Goal: Transaction & Acquisition: Purchase product/service

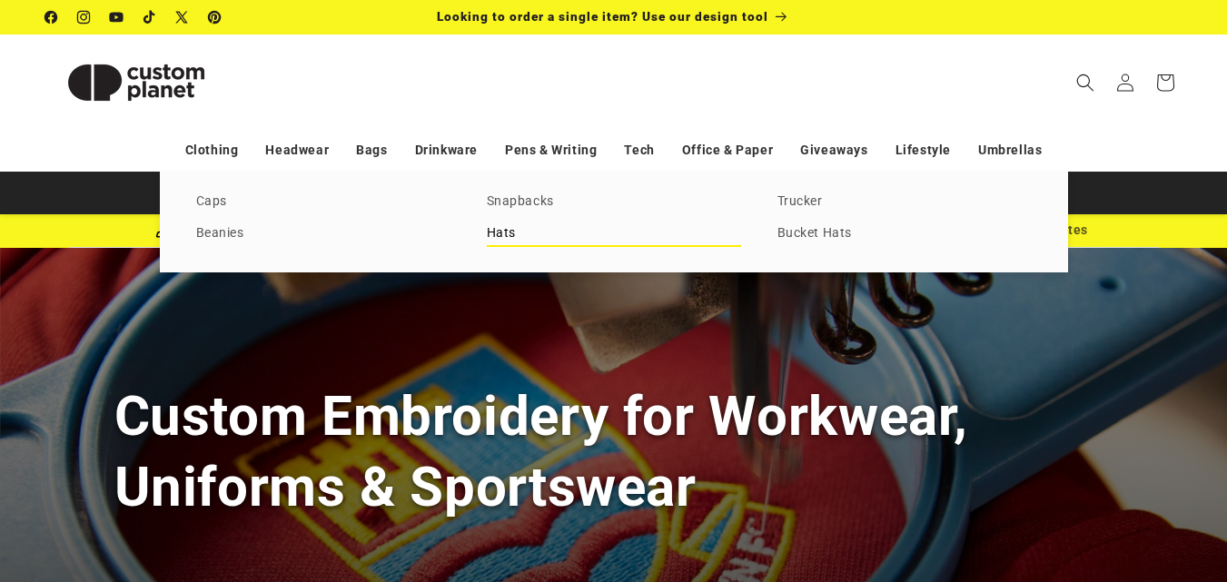
click at [505, 231] on link "Hats" at bounding box center [614, 234] width 254 height 25
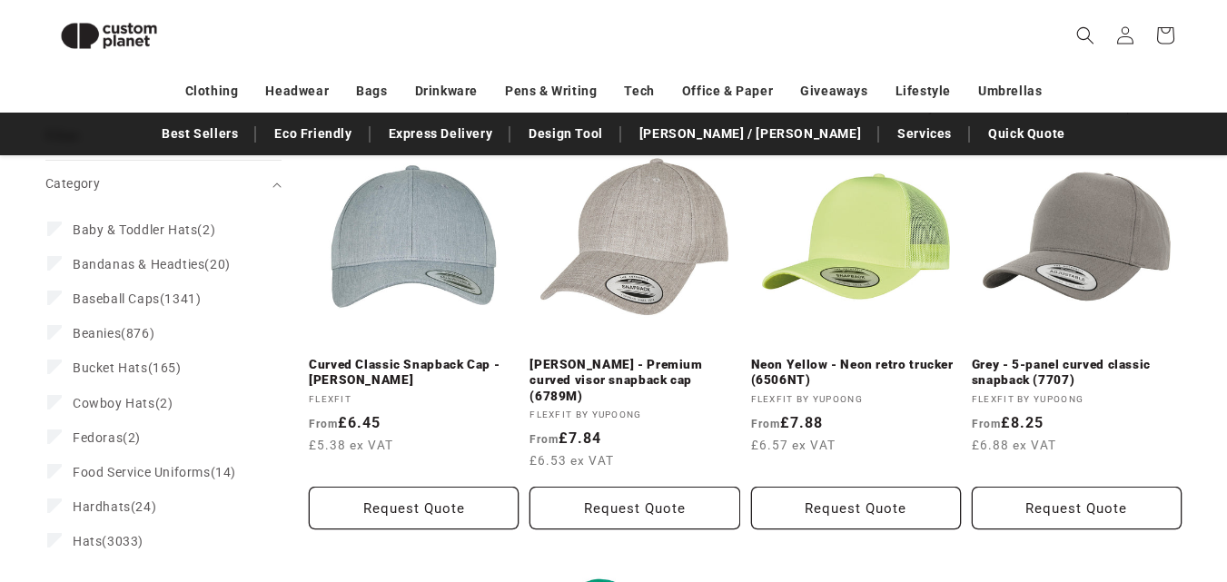
scroll to position [205, 0]
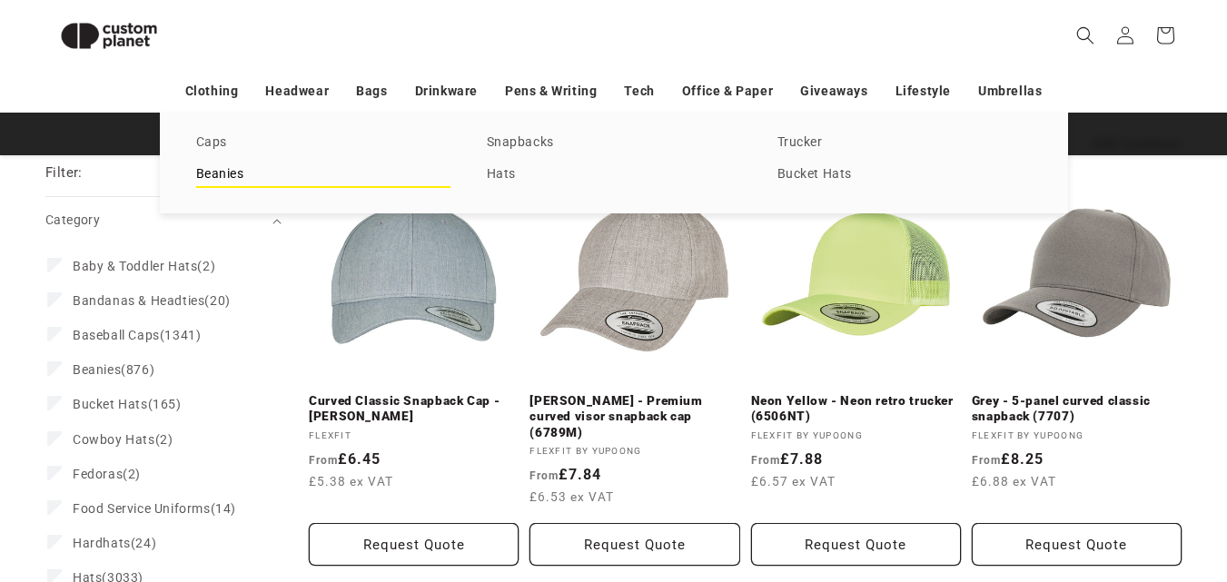
click at [231, 173] on link "Beanies" at bounding box center [323, 175] width 254 height 25
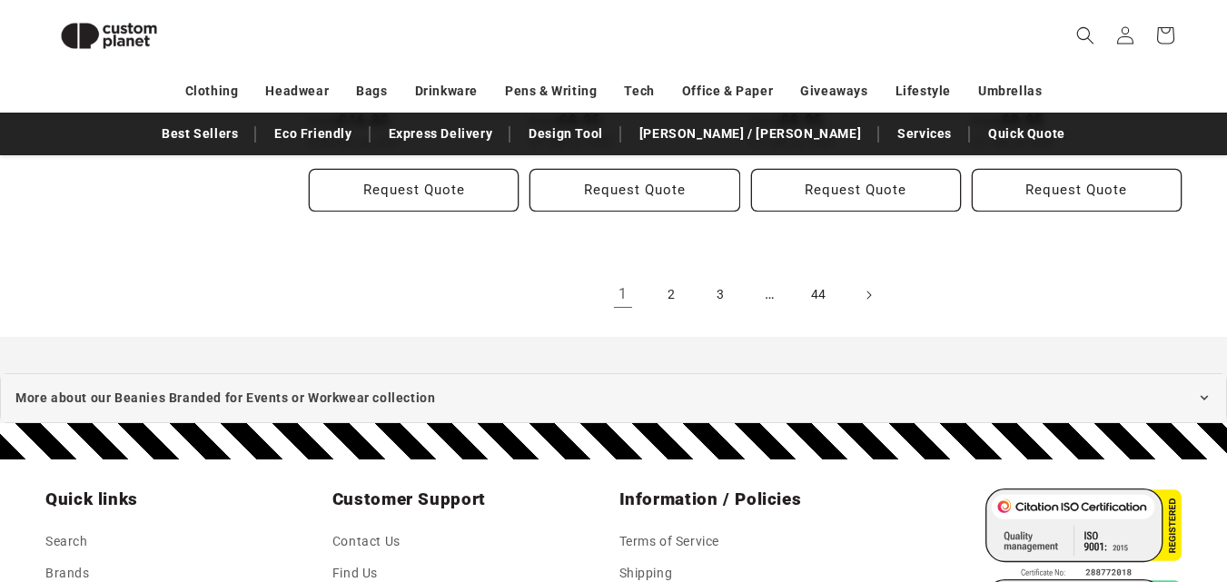
scroll to position [2164, 0]
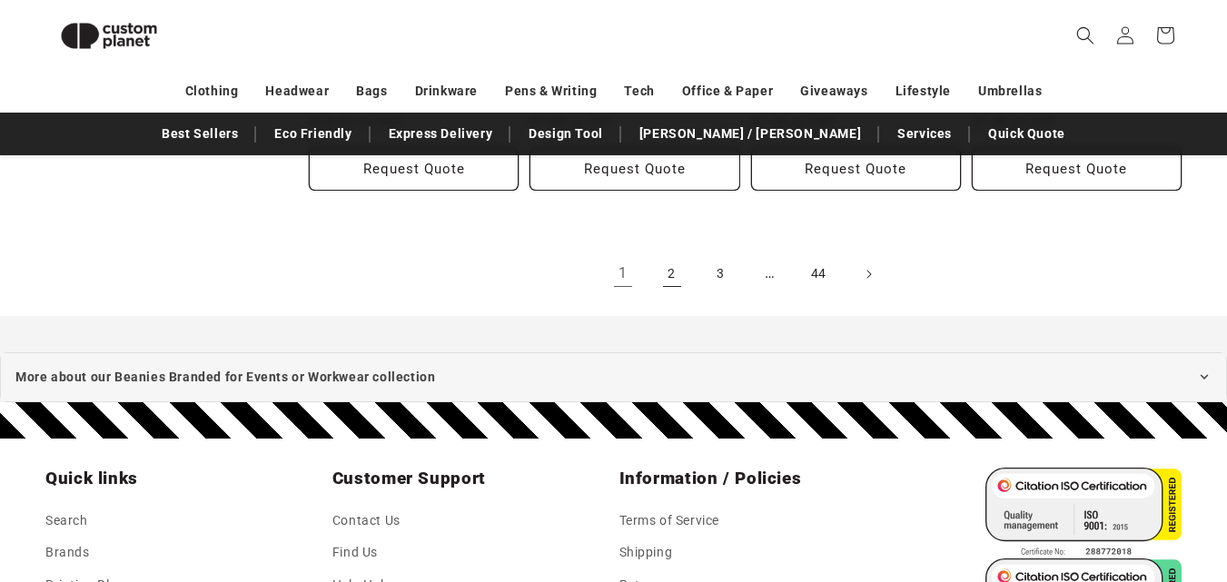
click at [672, 282] on link "2" at bounding box center [672, 274] width 40 height 40
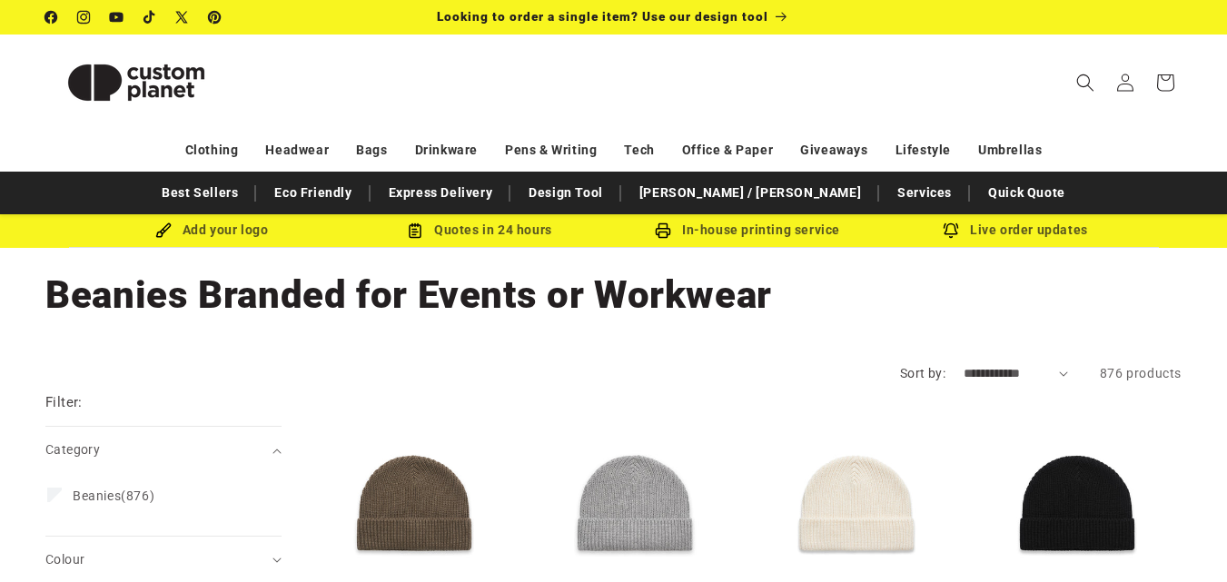
drag, startPoint x: 1232, startPoint y: 49, endPoint x: 1237, endPoint y: 23, distance: 26.7
click at [1226, 23] on html "Skip to content Facebook Instagram YouTube TikTok X (Twitter) Pinterest Looking…" at bounding box center [613, 291] width 1227 height 582
click at [1058, 372] on select "**********" at bounding box center [1016, 373] width 104 height 19
select select "**********"
click at [964, 364] on select "**********" at bounding box center [1016, 373] width 104 height 19
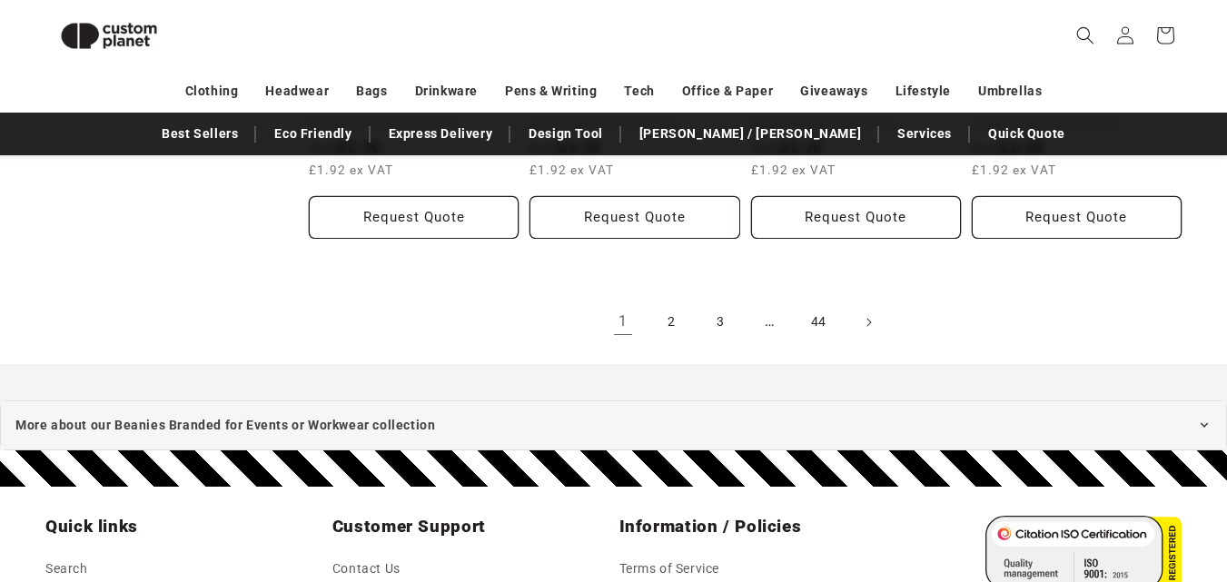
scroll to position [2201, 0]
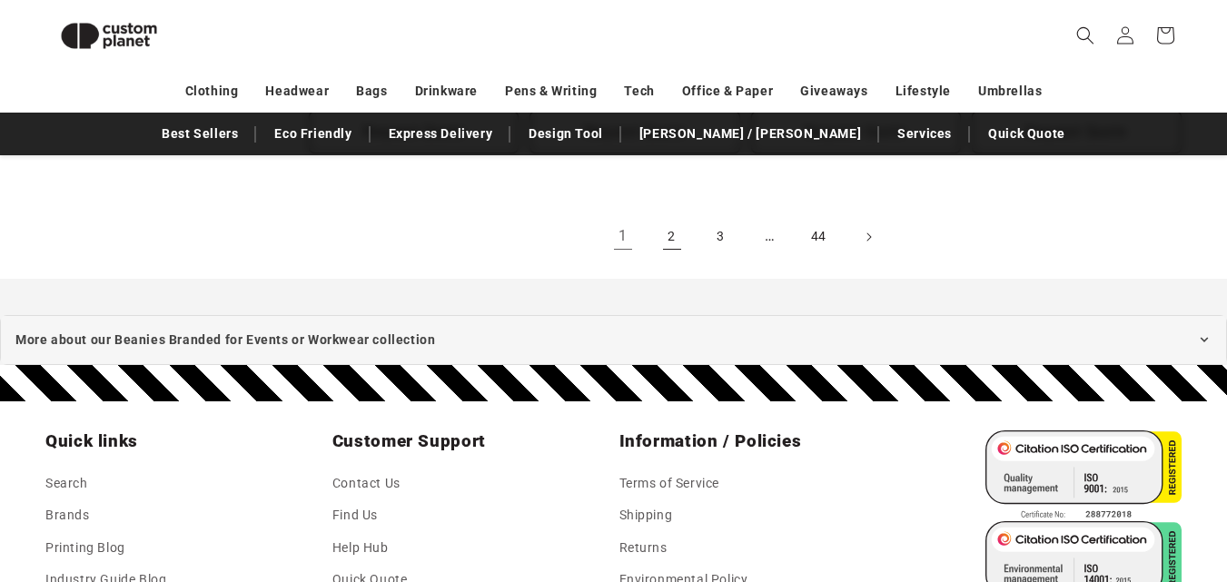
click at [674, 241] on link "2" at bounding box center [672, 237] width 40 height 40
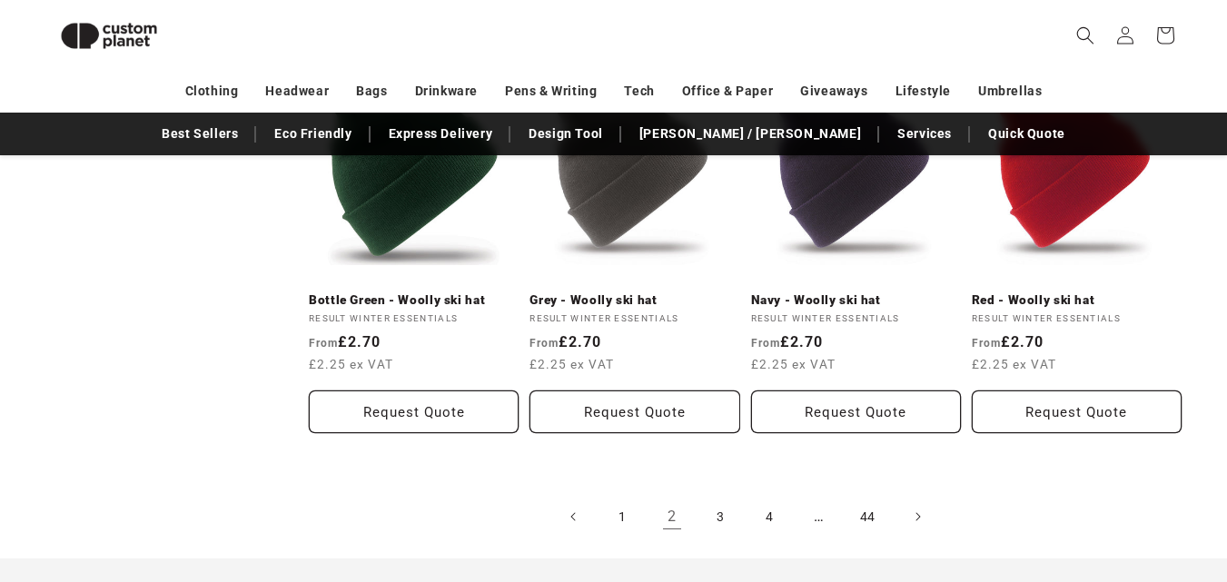
scroll to position [1949, 0]
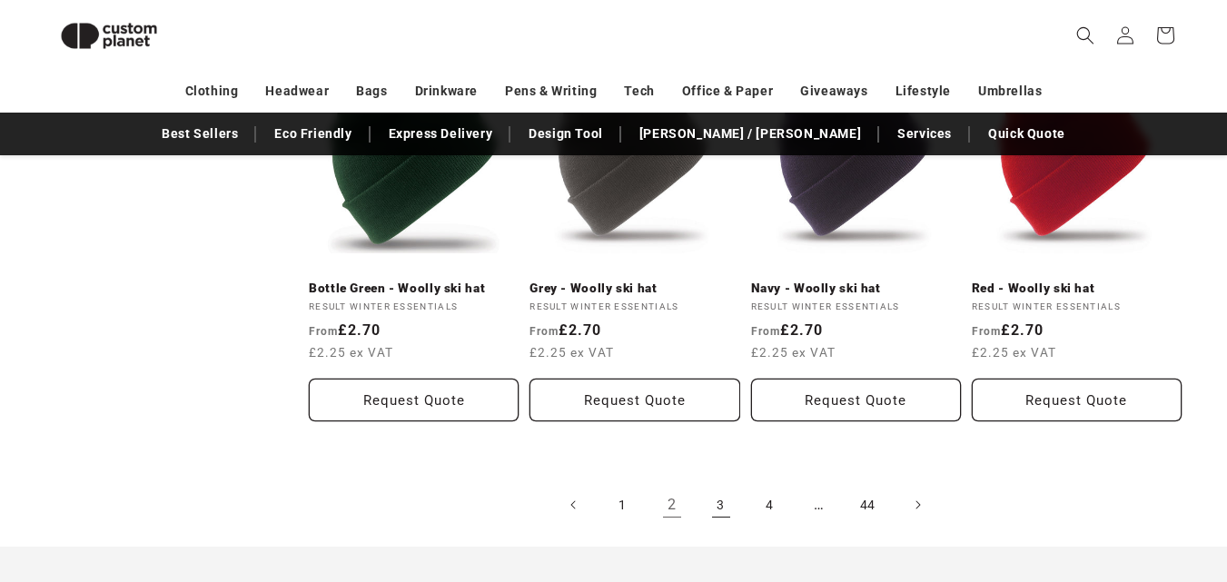
click at [708, 520] on link "3" at bounding box center [721, 505] width 40 height 40
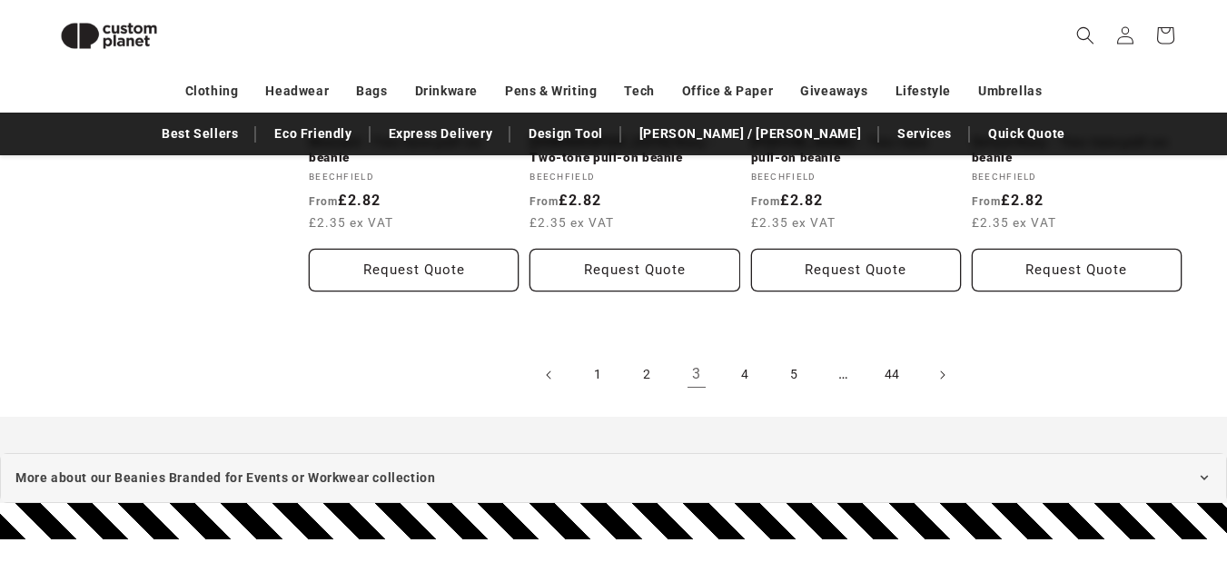
scroll to position [2168, 0]
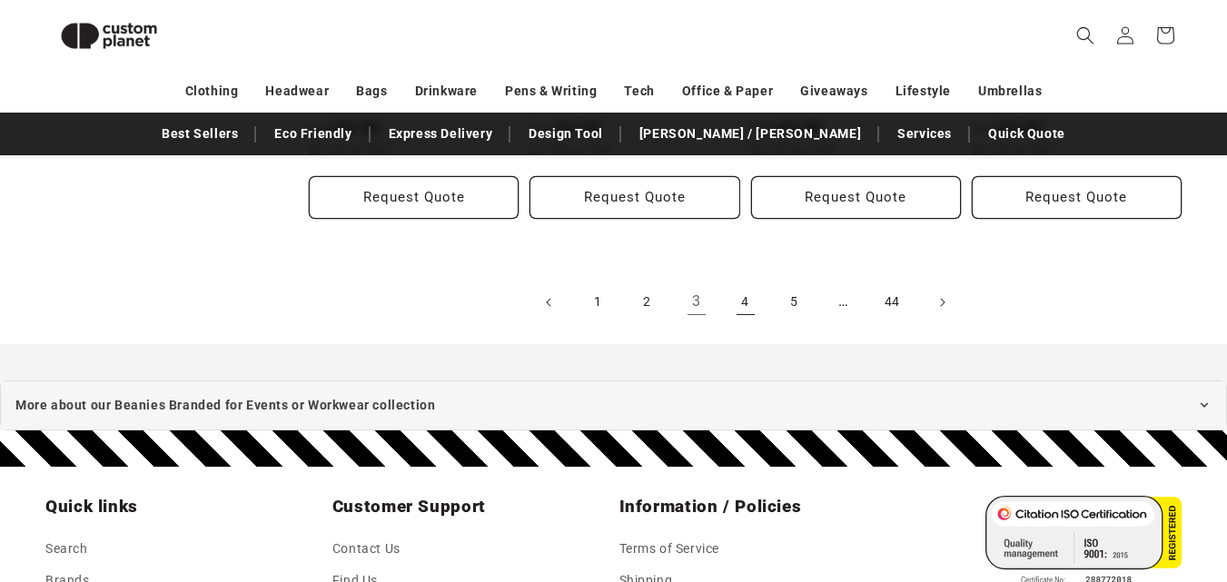
click at [727, 309] on link "4" at bounding box center [746, 302] width 40 height 40
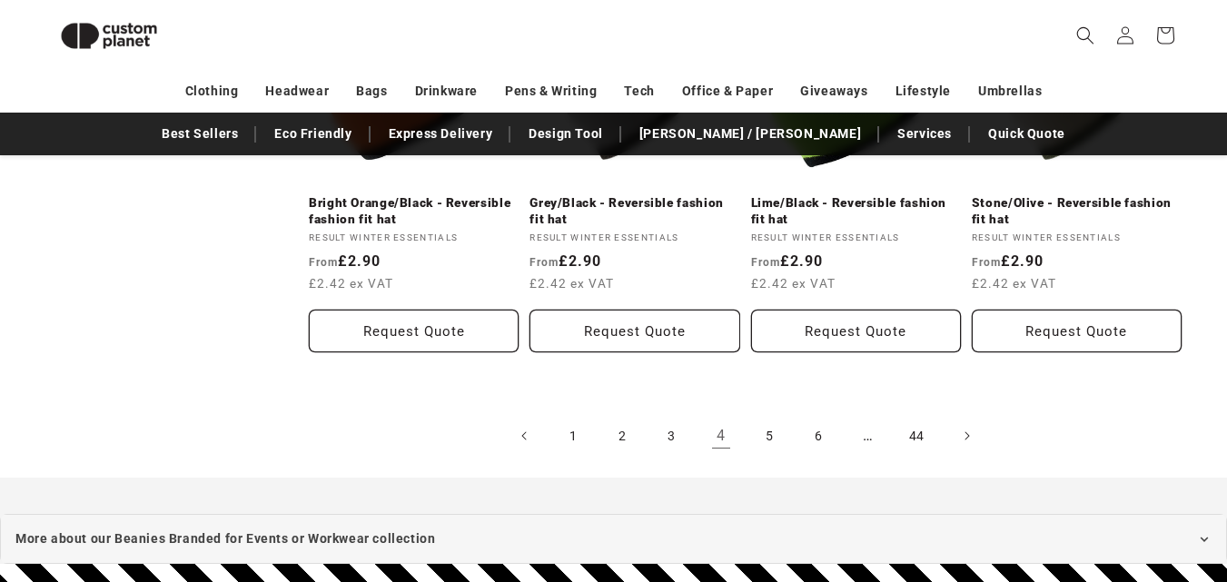
scroll to position [2113, 0]
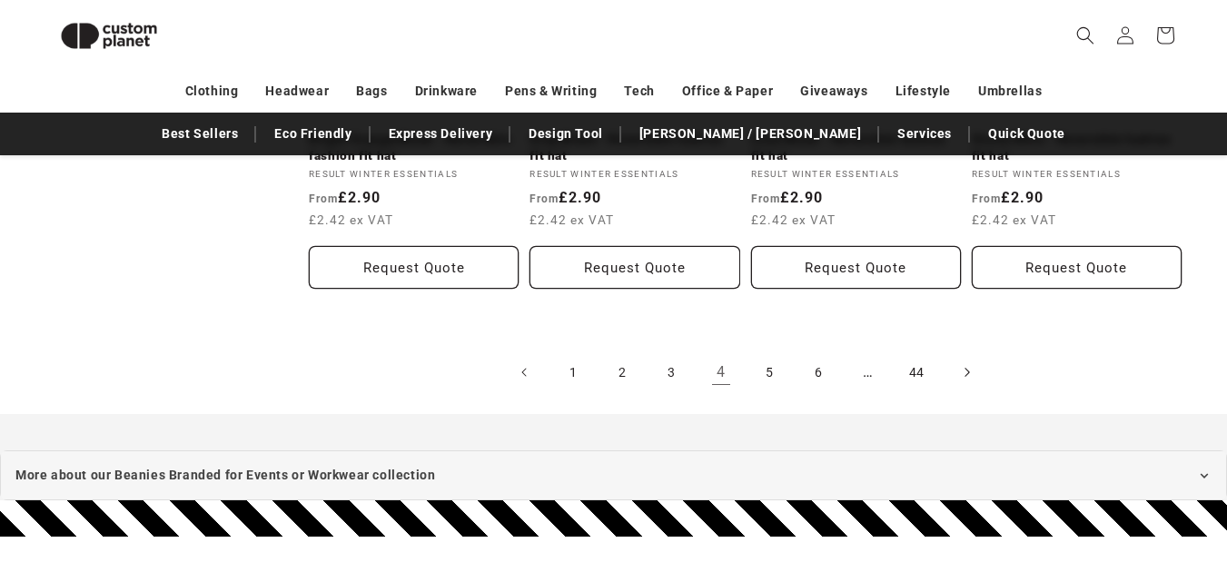
click at [961, 369] on span "Next page" at bounding box center [966, 372] width 18 height 18
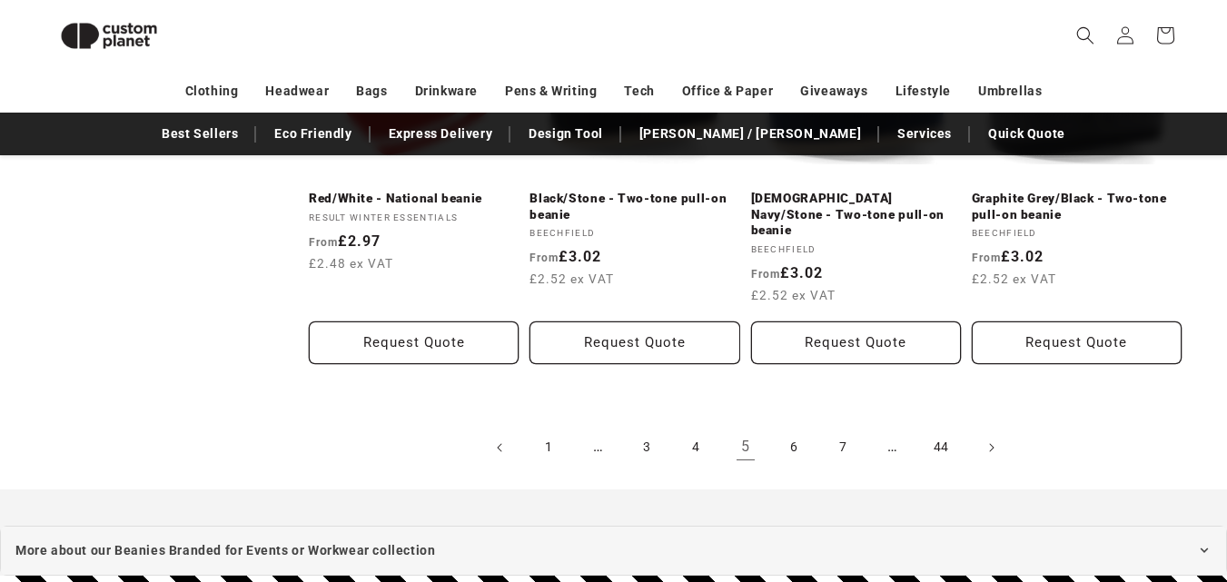
scroll to position [2160, 0]
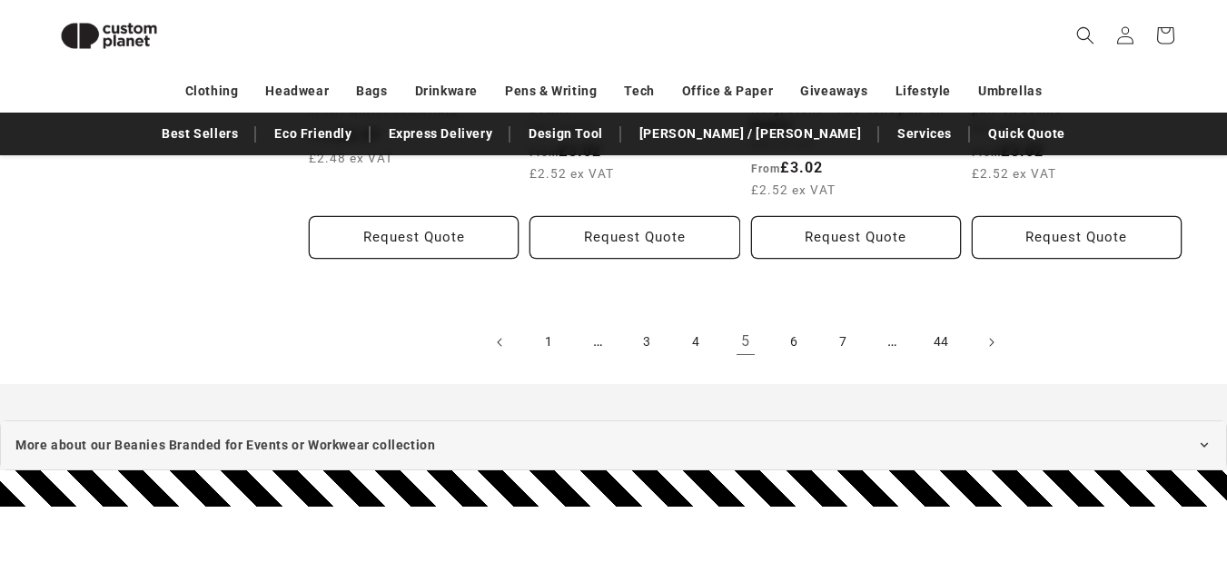
drag, startPoint x: 0, startPoint y: 0, endPoint x: 1240, endPoint y: 420, distance: 1308.8
click at [793, 325] on link "6" at bounding box center [795, 342] width 40 height 40
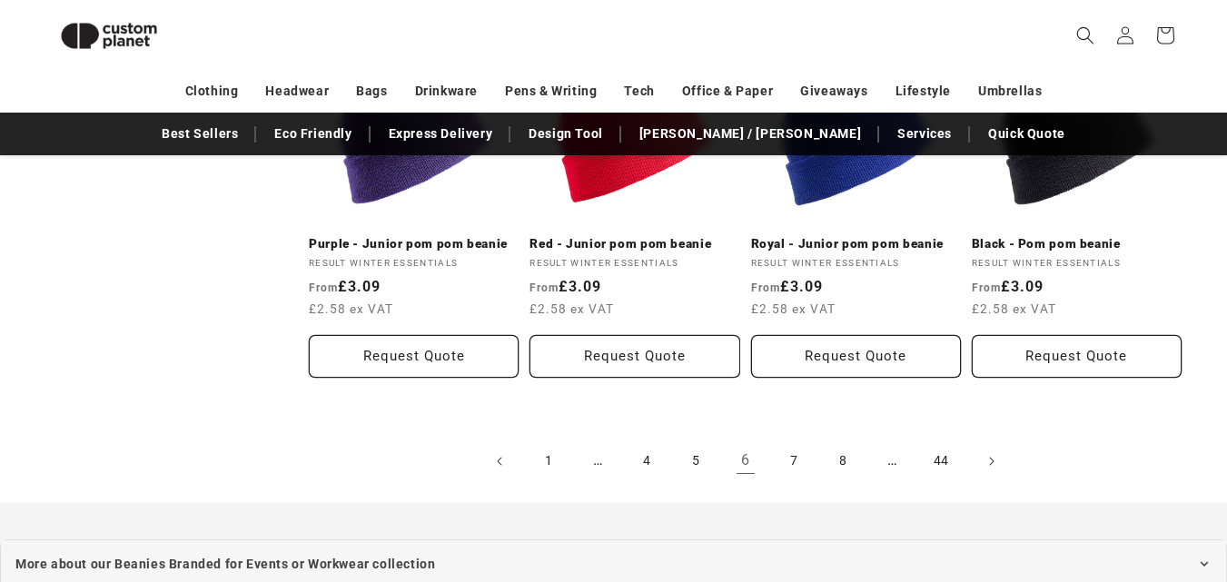
scroll to position [2067, 0]
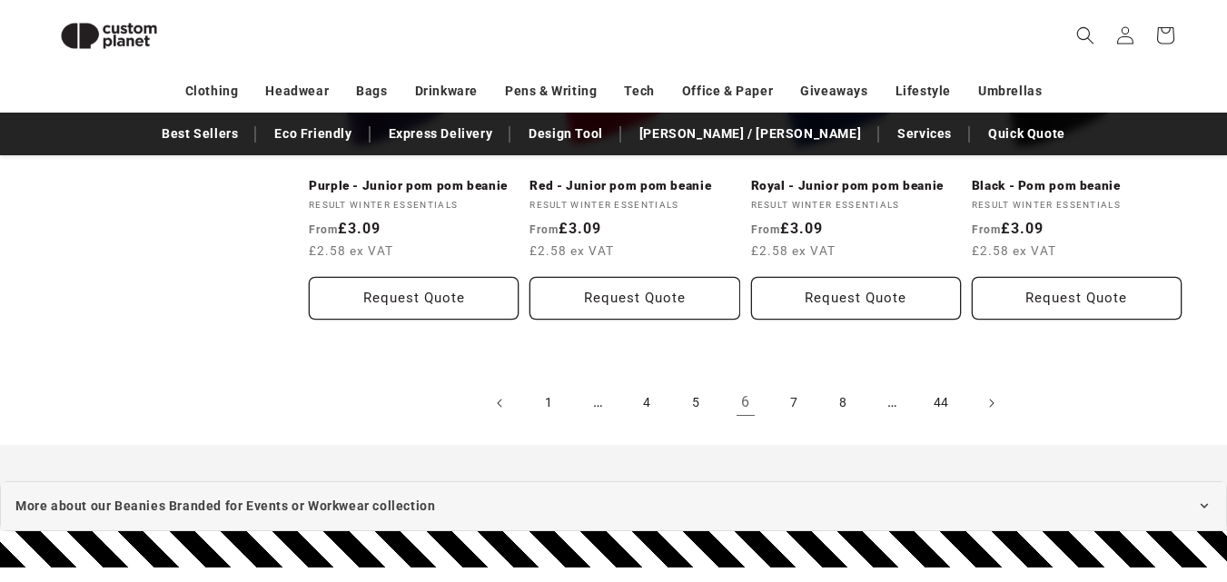
click at [788, 399] on link "7" at bounding box center [795, 403] width 40 height 40
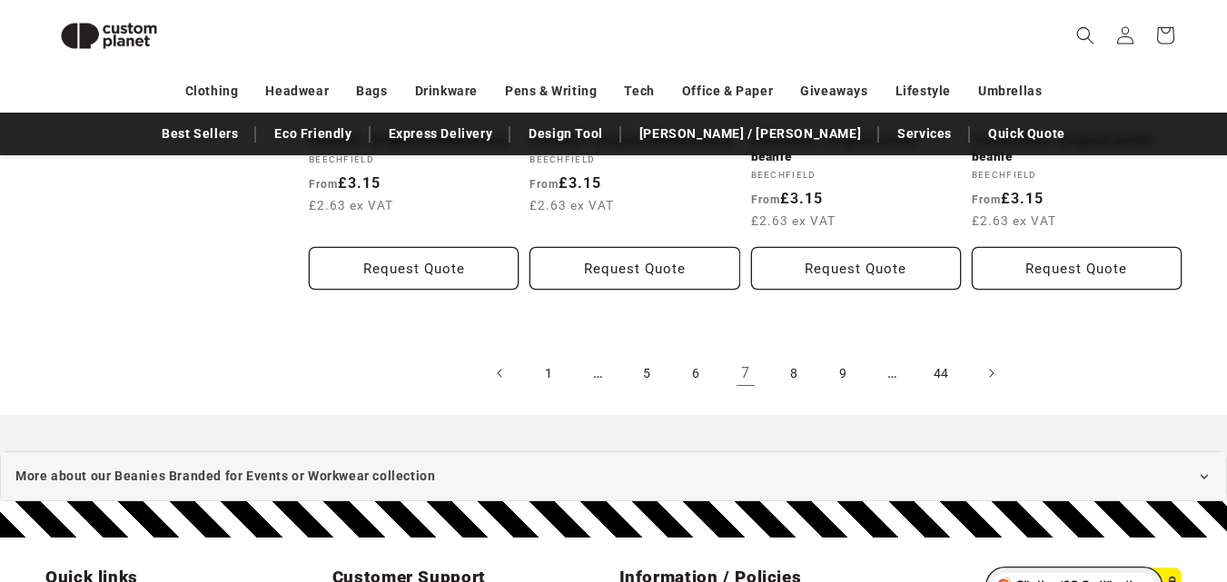
scroll to position [2165, 0]
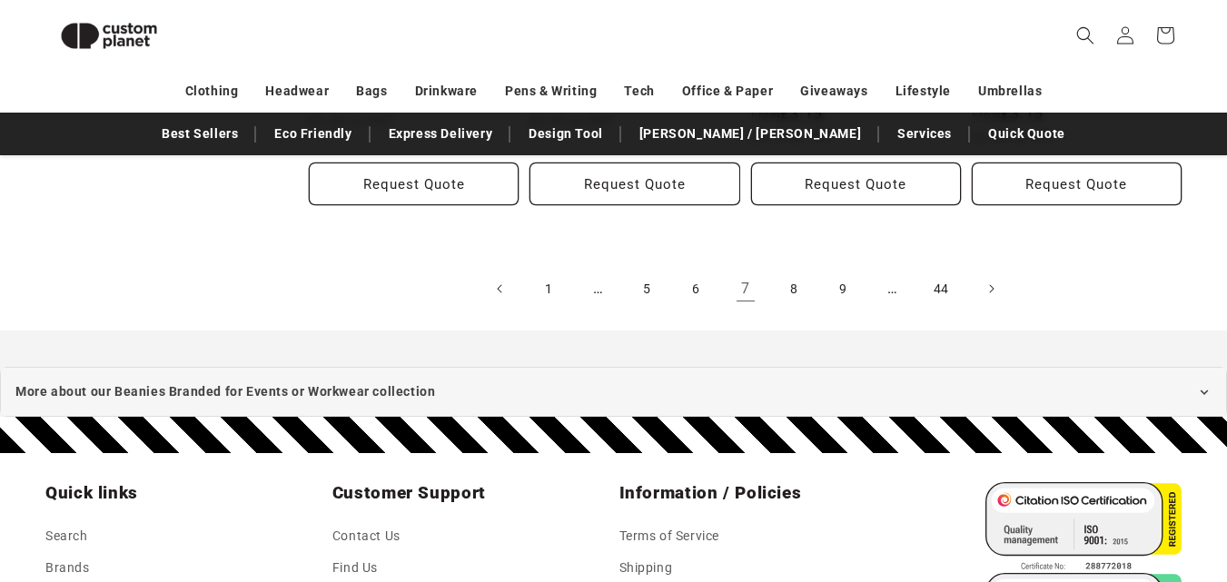
drag, startPoint x: 0, startPoint y: 0, endPoint x: 1212, endPoint y: 427, distance: 1285.4
click at [692, 286] on link "6" at bounding box center [697, 289] width 40 height 40
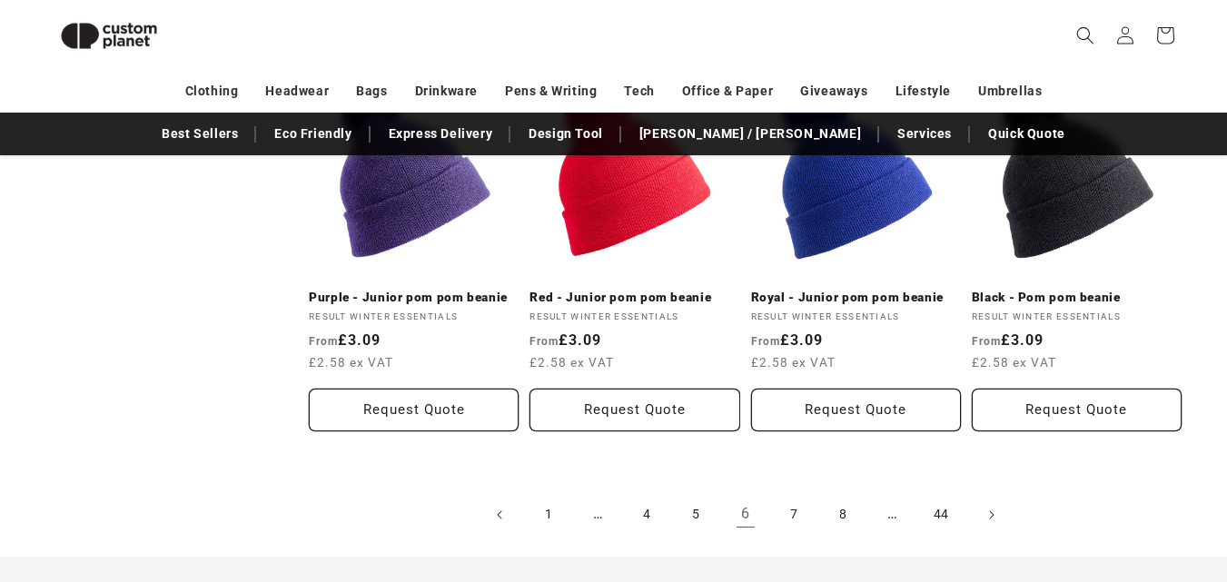
scroll to position [1961, 0]
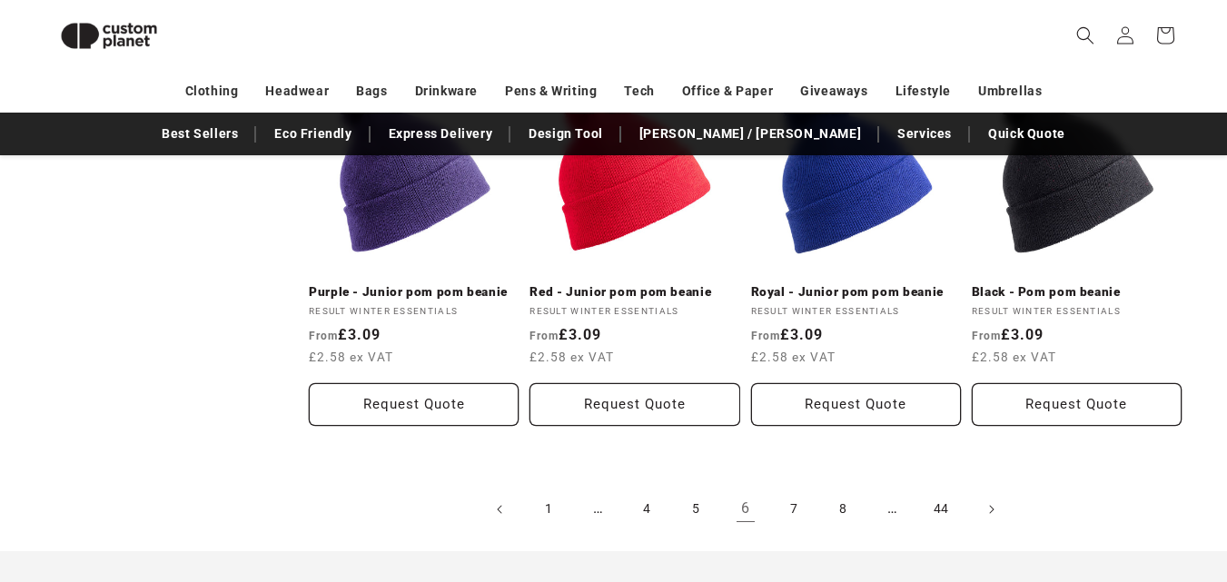
drag, startPoint x: 0, startPoint y: 0, endPoint x: 1230, endPoint y: 382, distance: 1287.8
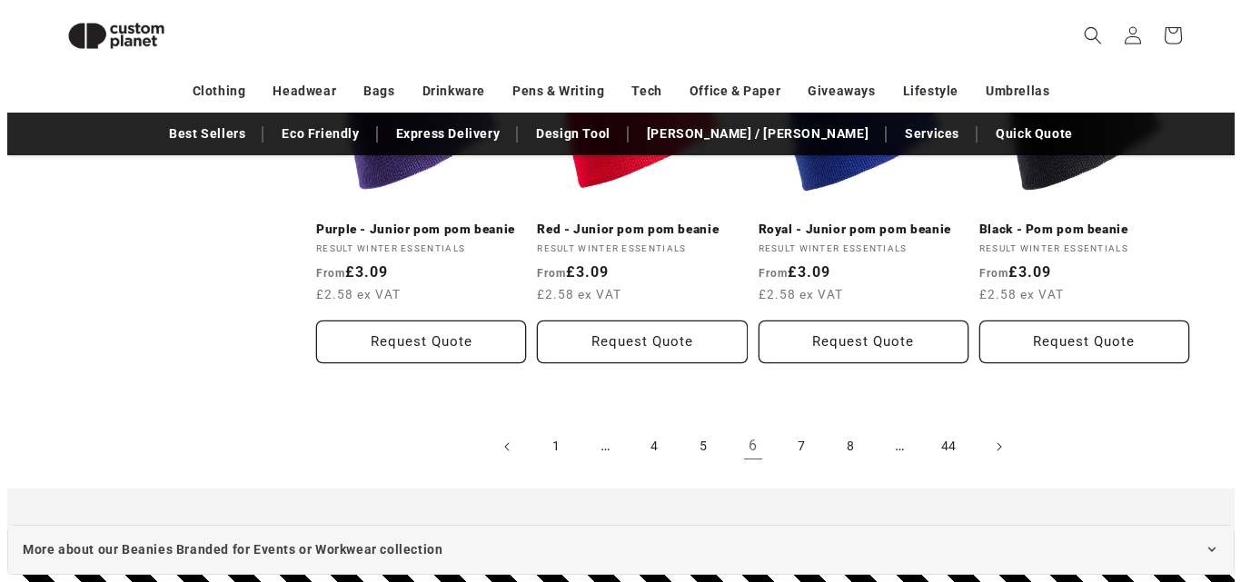
scroll to position [2097, 0]
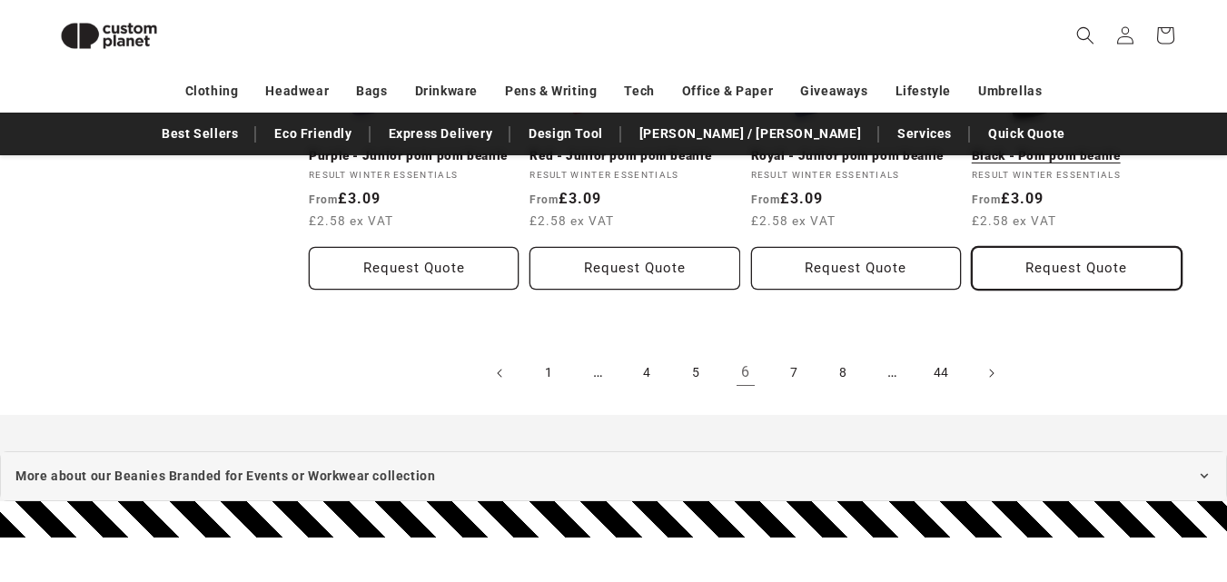
click at [1064, 249] on button "Request Quote" at bounding box center [1077, 268] width 210 height 43
